Goal: Task Accomplishment & Management: Use online tool/utility

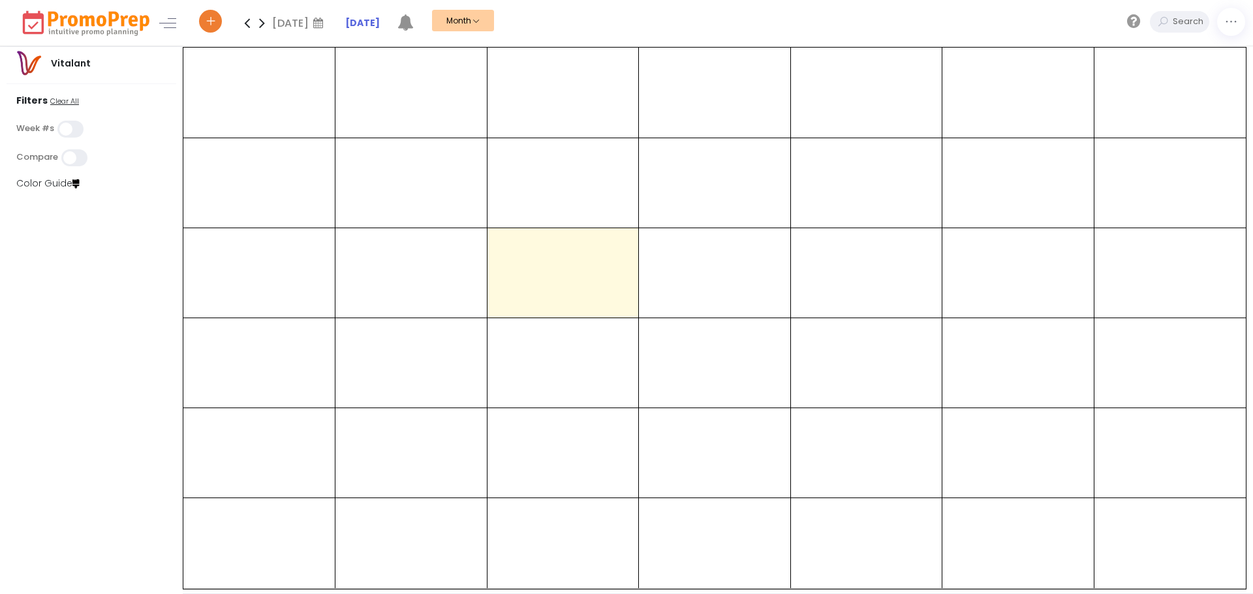
select select "260"
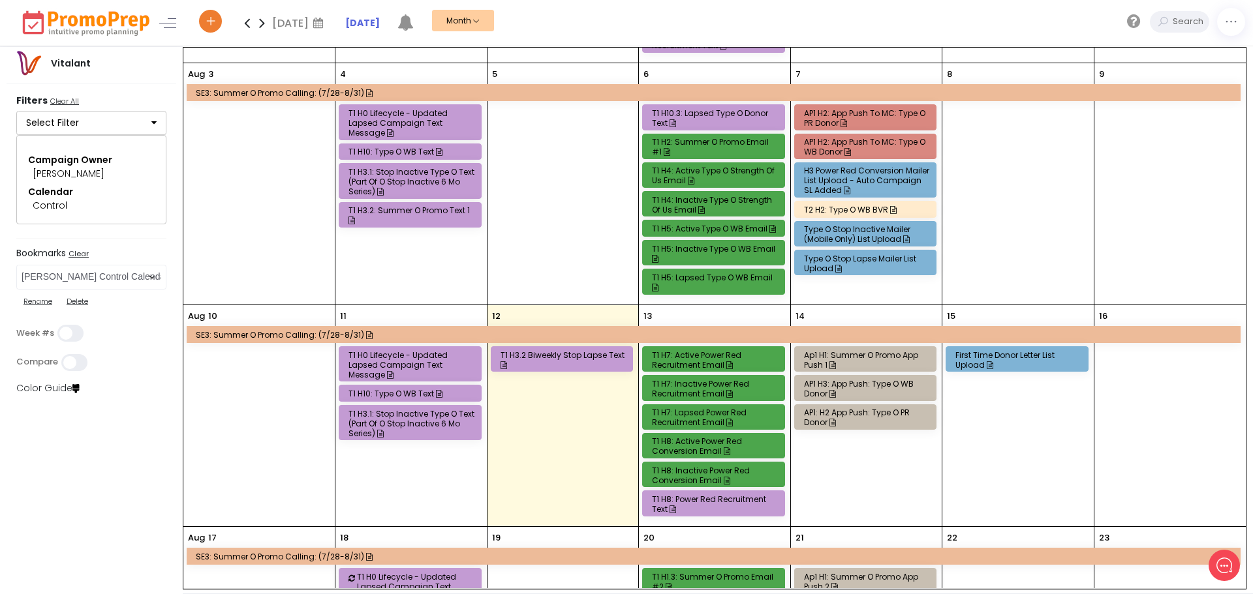
scroll to position [261, 0]
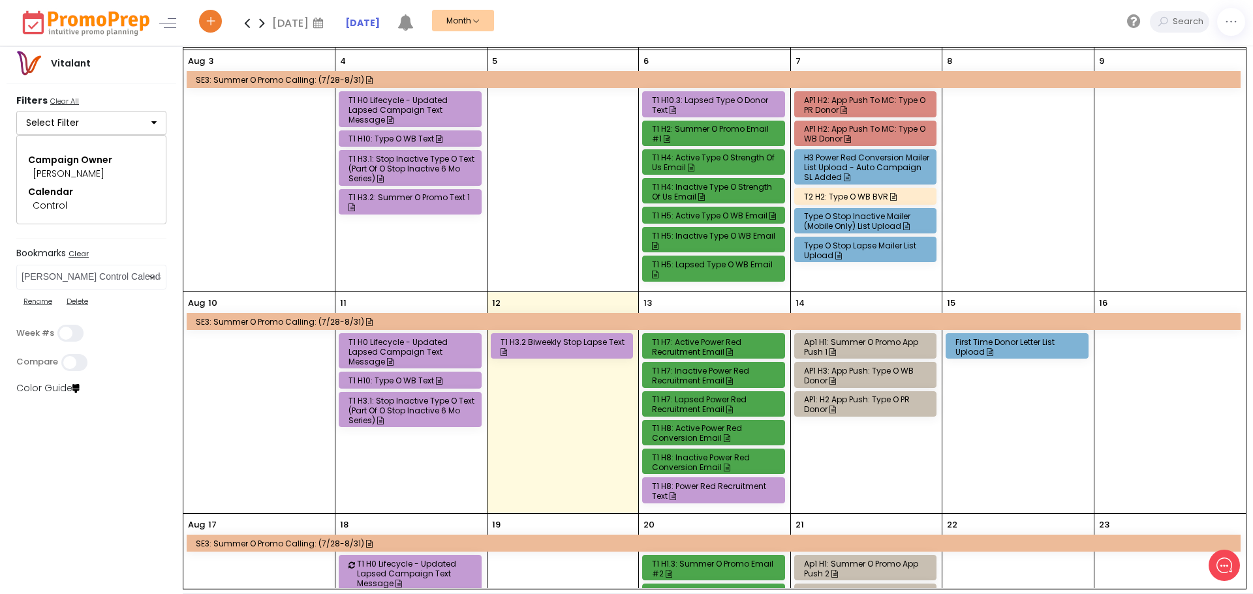
click at [837, 341] on div "Ap1 H1: Summer O Promo App Push 1" at bounding box center [867, 347] width 127 height 20
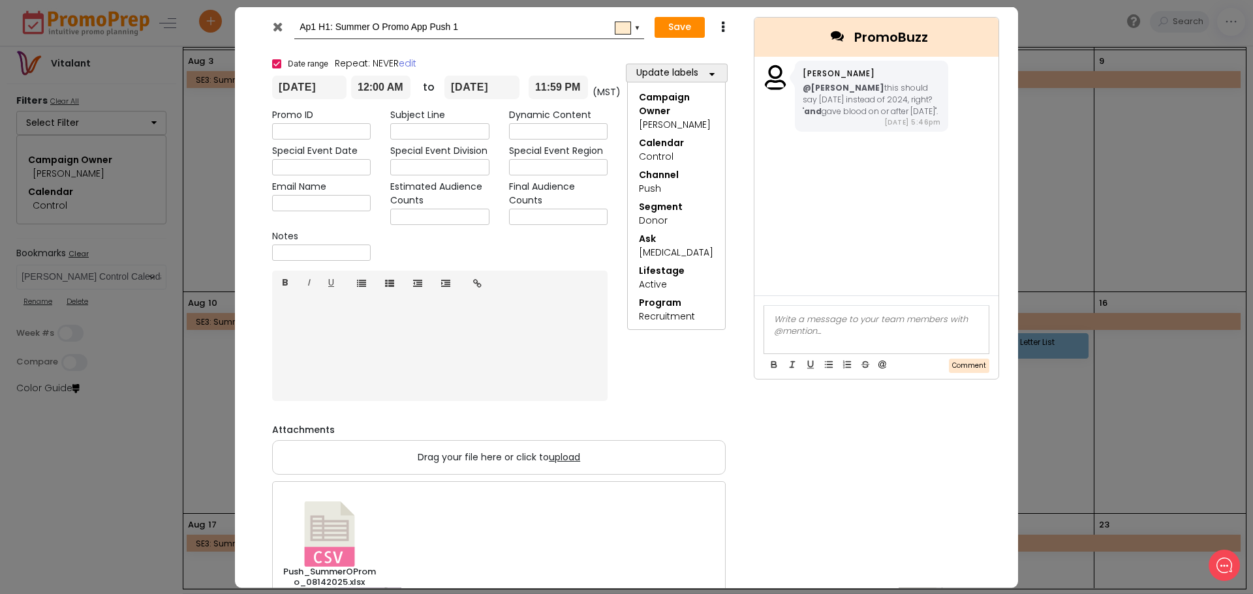
scroll to position [0, 0]
click at [832, 335] on div at bounding box center [876, 329] width 224 height 48
click at [838, 322] on div at bounding box center [876, 319] width 205 height 12
click at [958, 371] on button "Comment" at bounding box center [969, 365] width 40 height 15
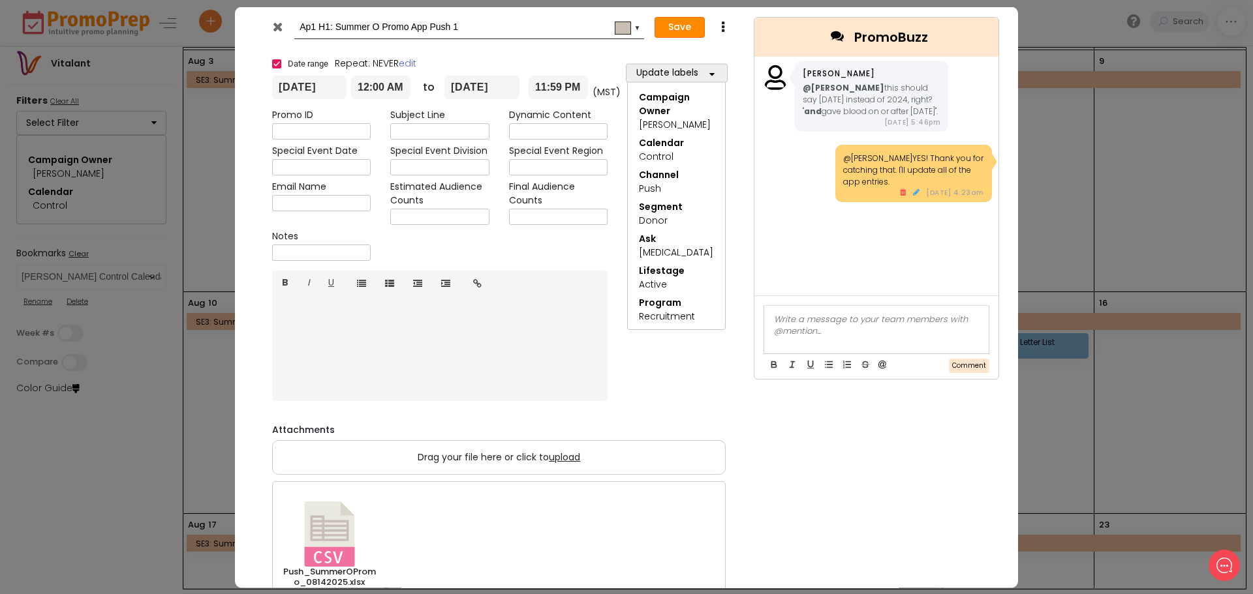
click at [687, 32] on button "Save" at bounding box center [679, 27] width 50 height 21
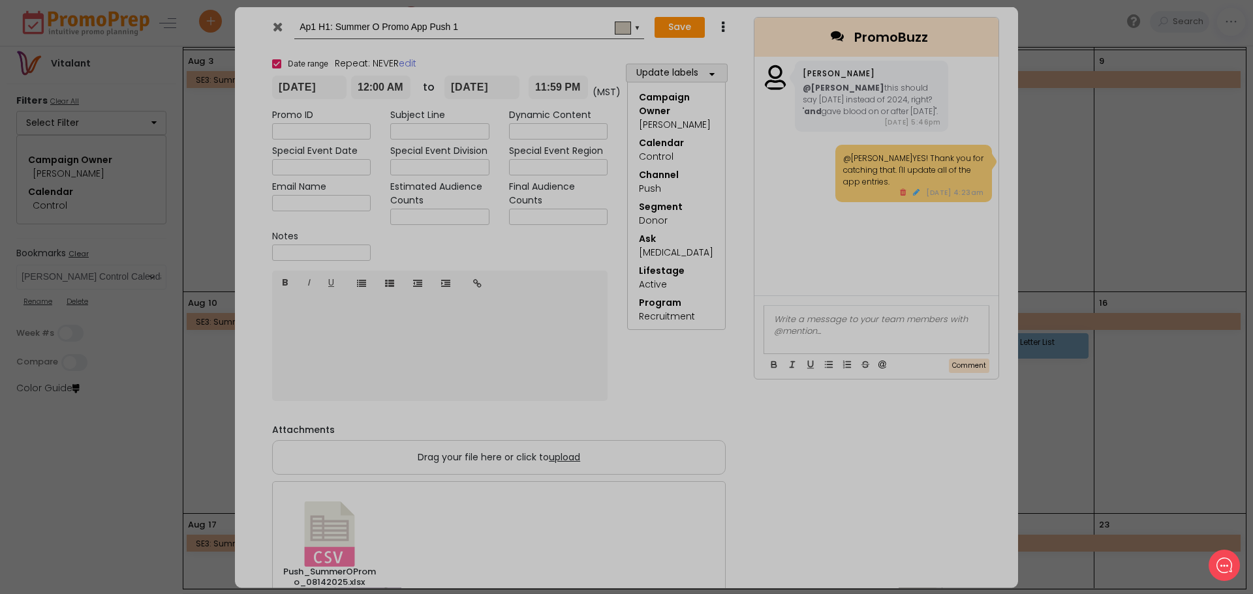
type input "[DATE]"
type input "00:00"
type input "[DATE]"
type input "23:59"
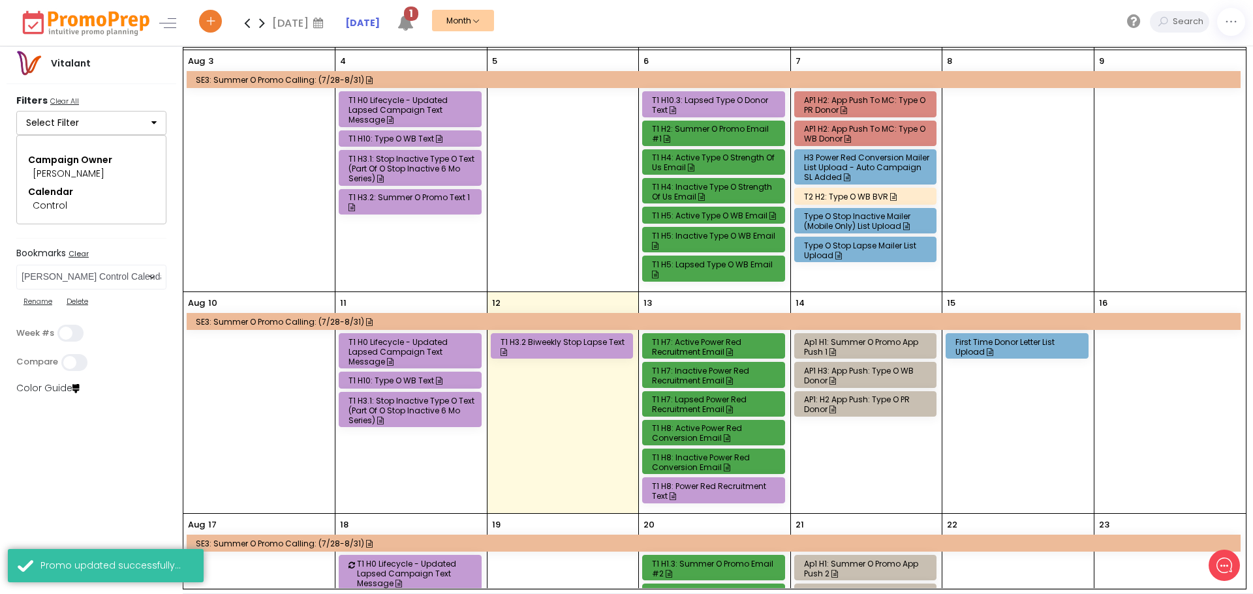
click at [846, 337] on div "Ap1 H1: Summer O Promo App Push 1" at bounding box center [867, 347] width 127 height 20
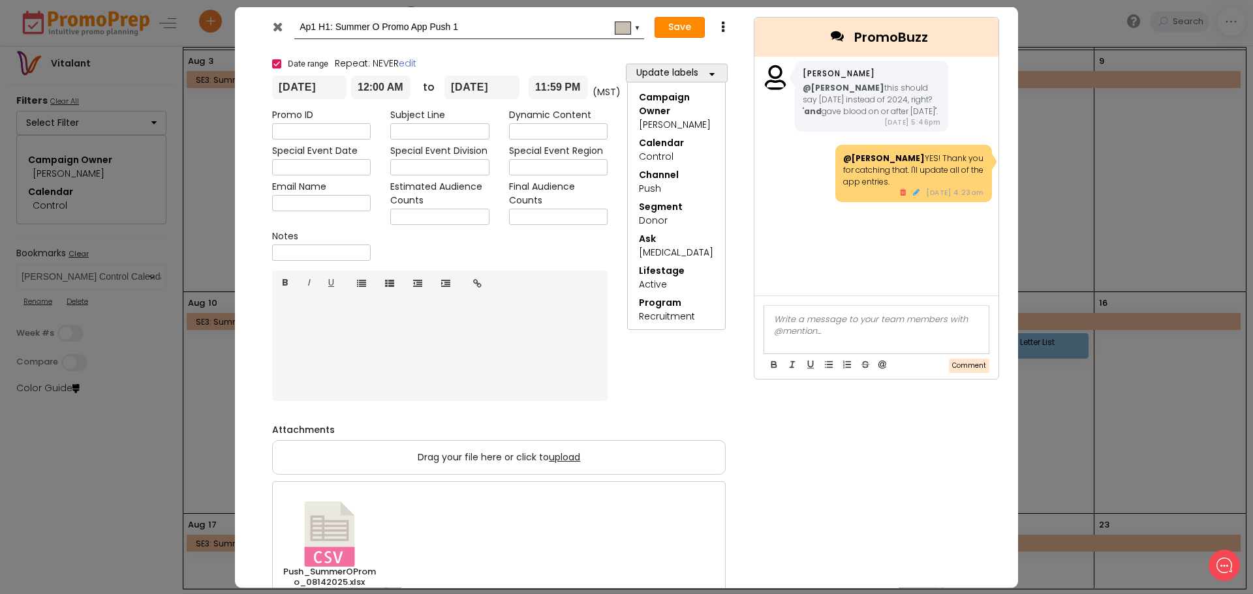
click at [678, 20] on button "Save" at bounding box center [679, 27] width 50 height 21
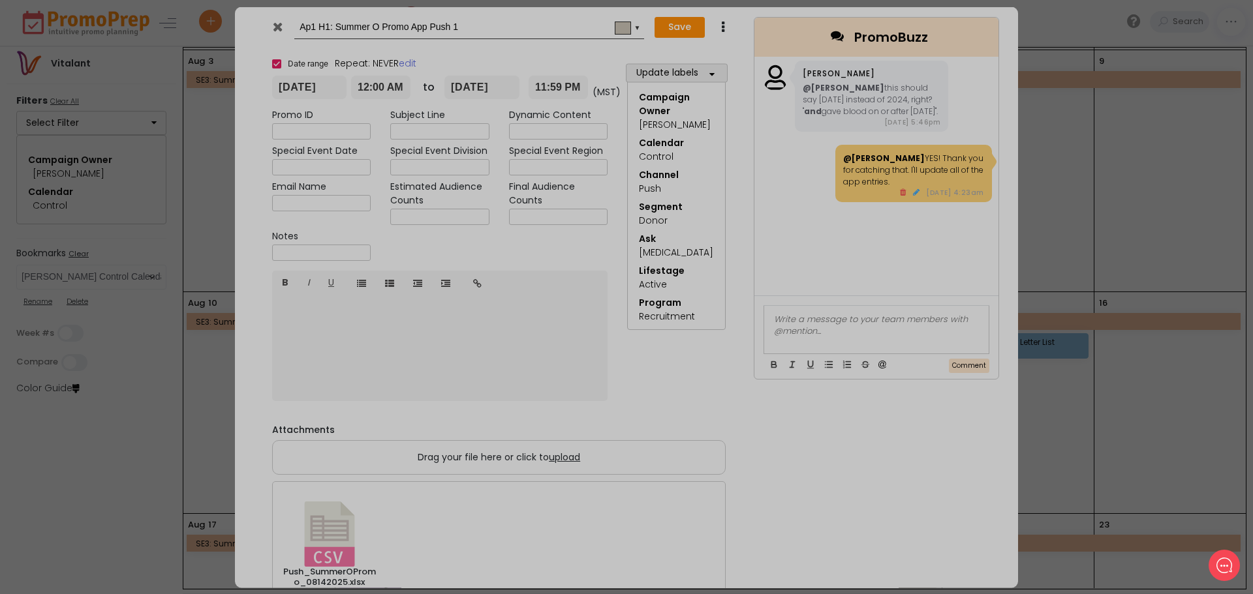
type input "[DATE]"
type input "00:00"
type input "[DATE]"
type input "23:59"
